Goal: Find specific page/section

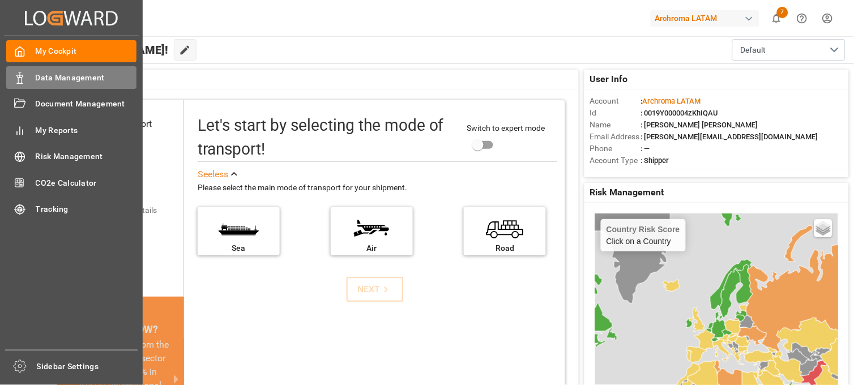
click at [72, 76] on span "Data Management" at bounding box center [86, 78] width 101 height 12
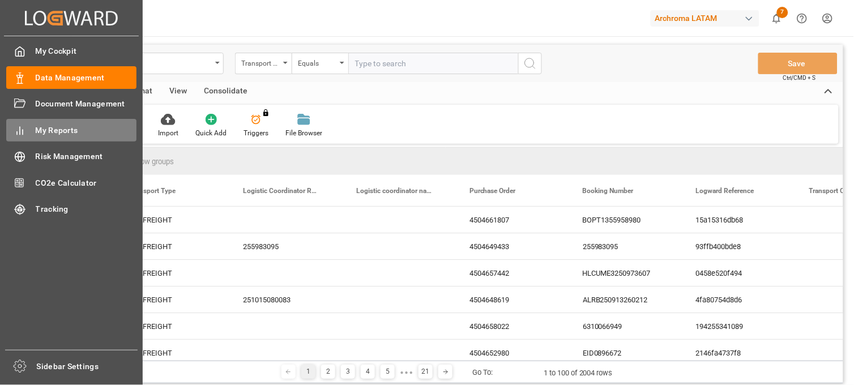
click at [60, 130] on span "My Reports" at bounding box center [86, 131] width 101 height 12
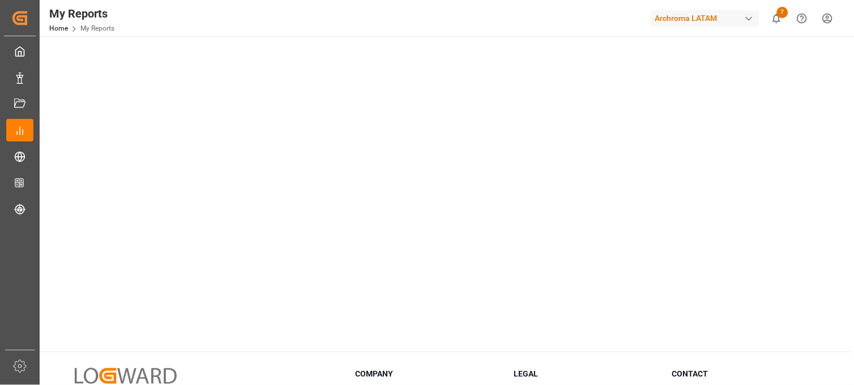
scroll to position [349, 0]
